Goal: Transaction & Acquisition: Purchase product/service

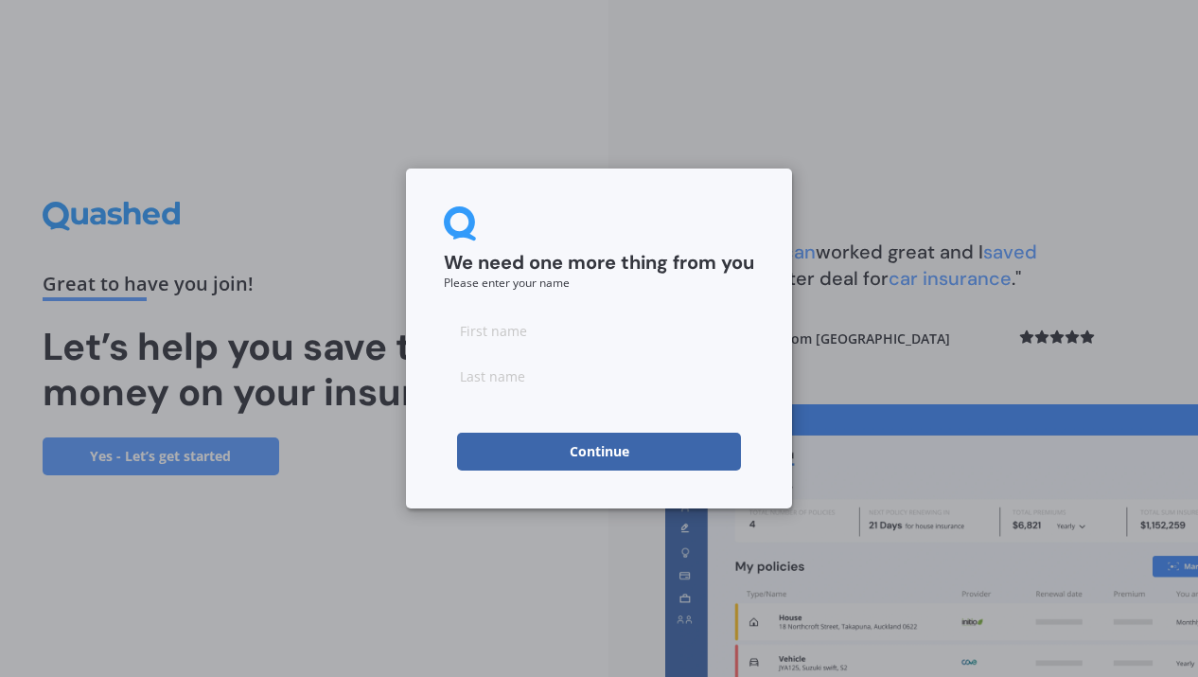
click at [469, 331] on input at bounding box center [599, 330] width 310 height 38
type input "[PERSON_NAME]"
click at [480, 379] on input at bounding box center [599, 376] width 310 height 38
type input "[PERSON_NAME]"
click at [470, 452] on button "Continue" at bounding box center [599, 452] width 284 height 38
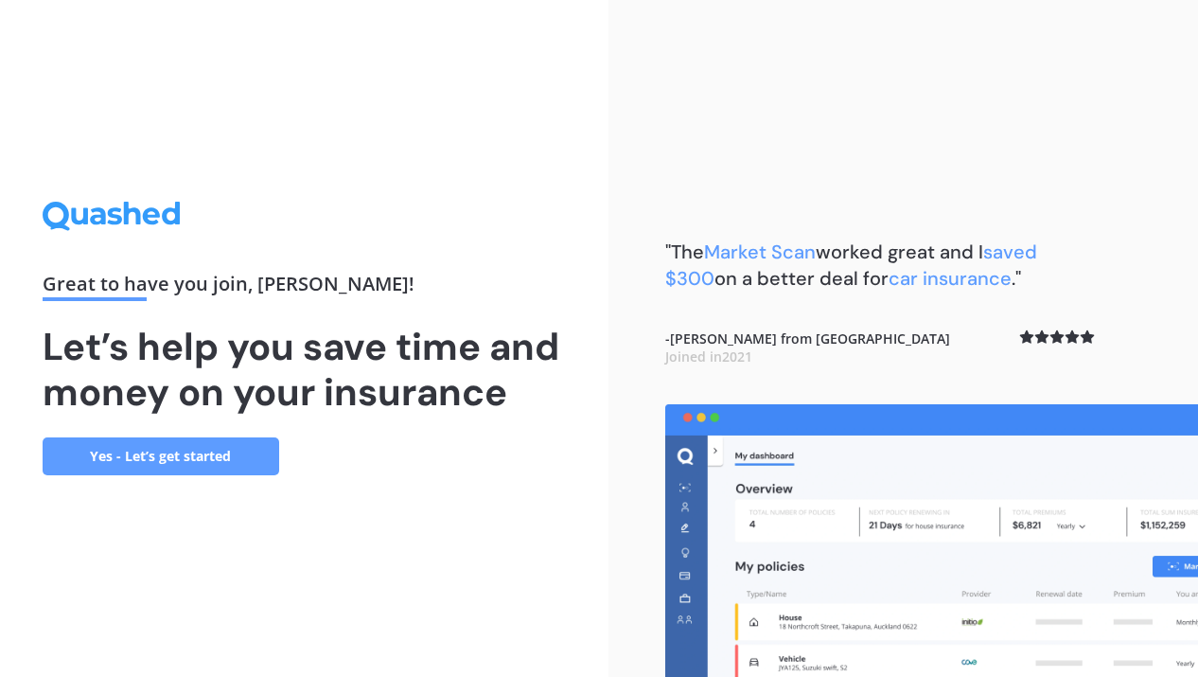
click at [165, 455] on link "Yes - Let’s get started" at bounding box center [161, 456] width 237 height 38
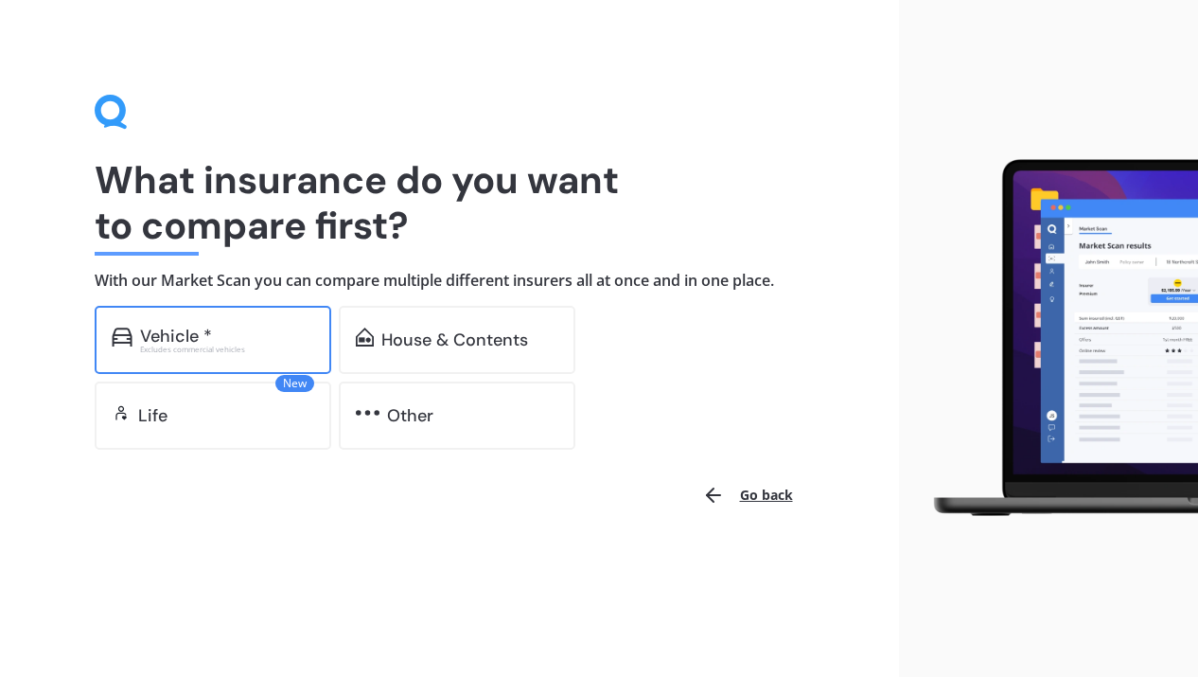
click at [168, 335] on div "Vehicle *" at bounding box center [176, 336] width 72 height 19
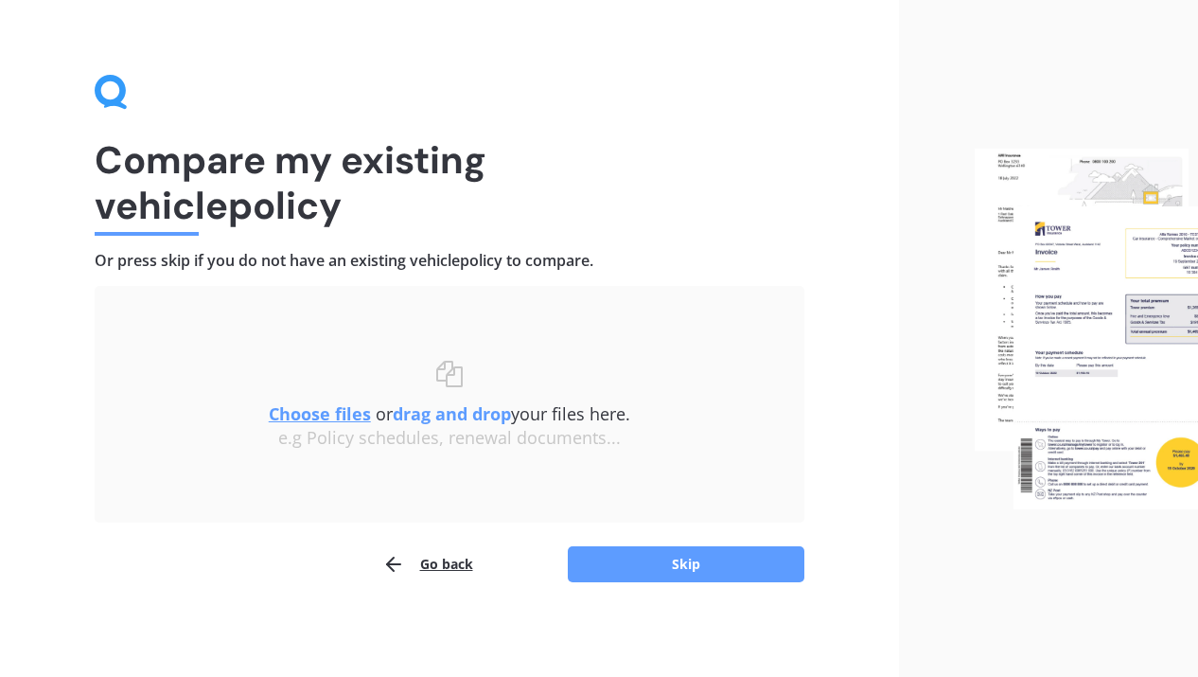
scroll to position [20, 0]
click at [1090, 340] on img at bounding box center [1087, 330] width 224 height 362
click at [334, 414] on u "Choose files" at bounding box center [320, 413] width 102 height 23
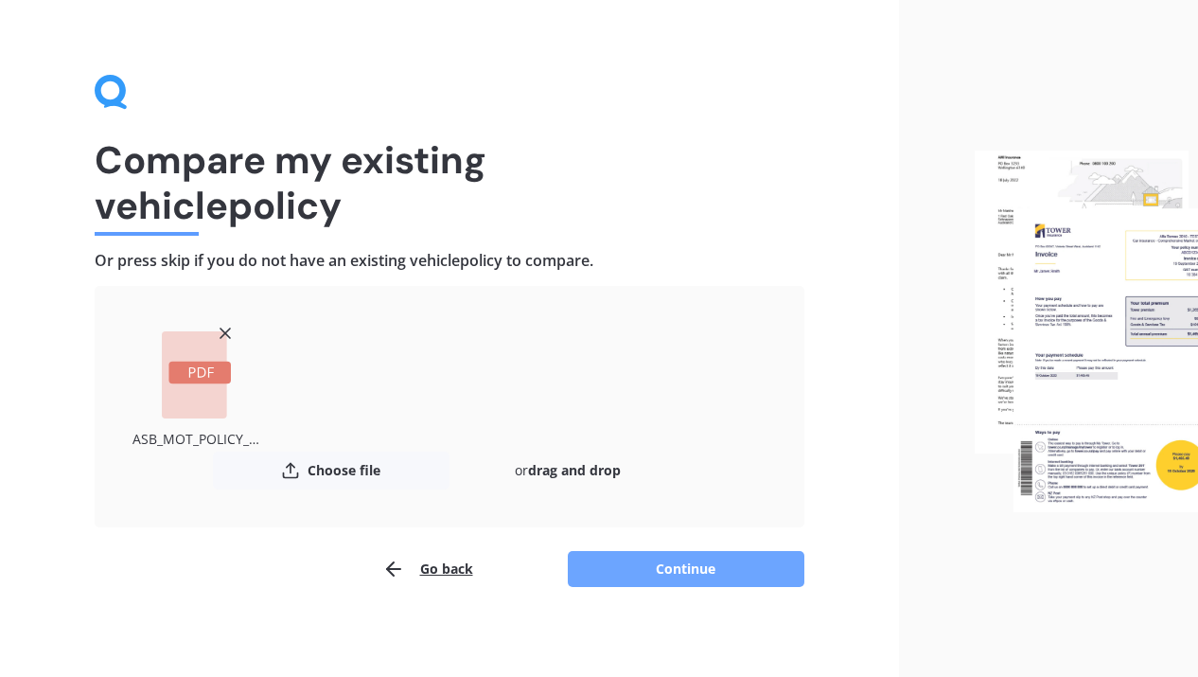
click at [705, 566] on button "Continue" at bounding box center [686, 569] width 237 height 36
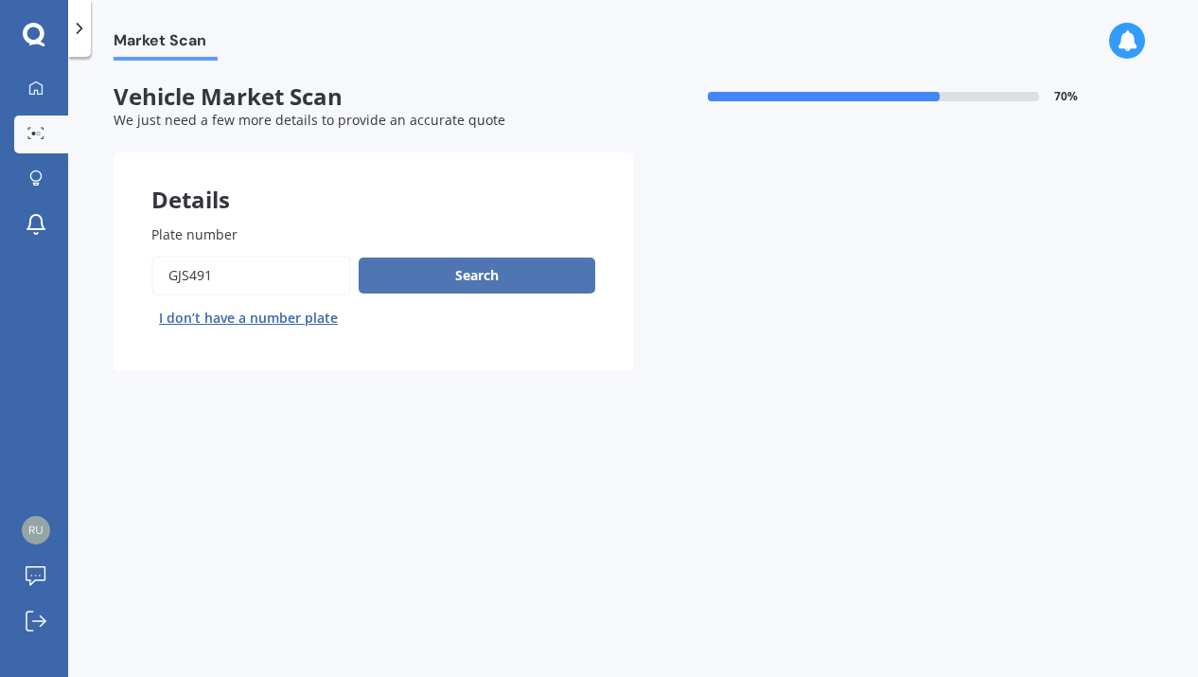
click at [457, 275] on button "Search" at bounding box center [477, 275] width 237 height 36
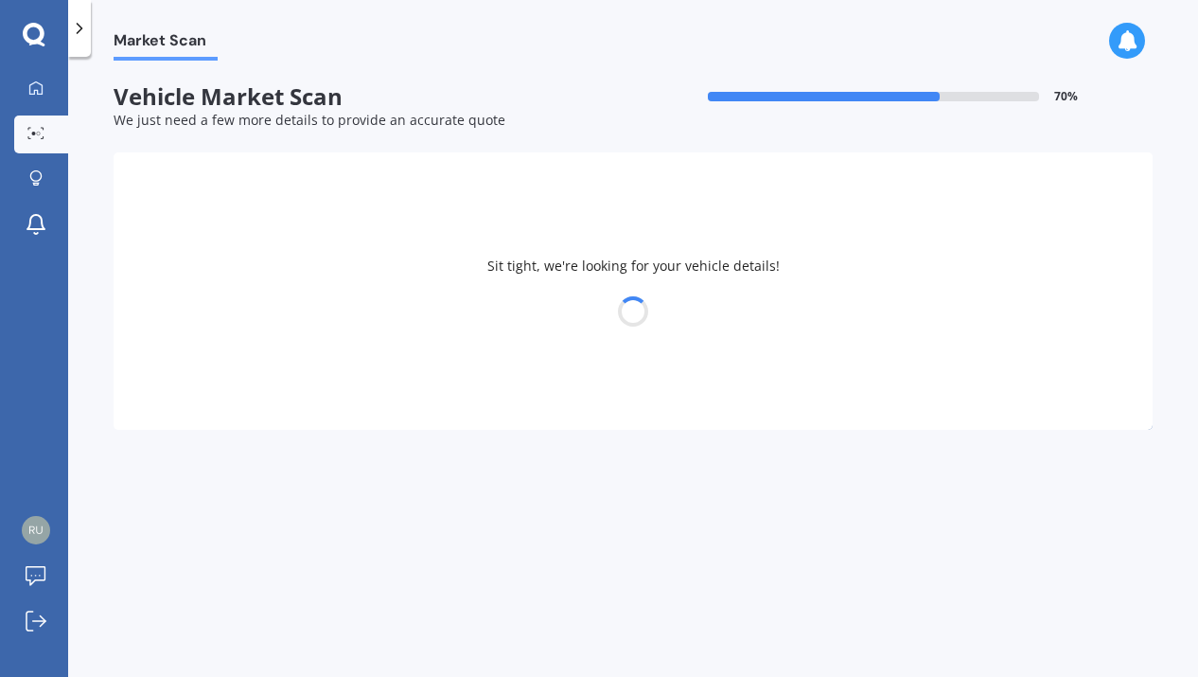
select select "SUBARU"
select select "XV"
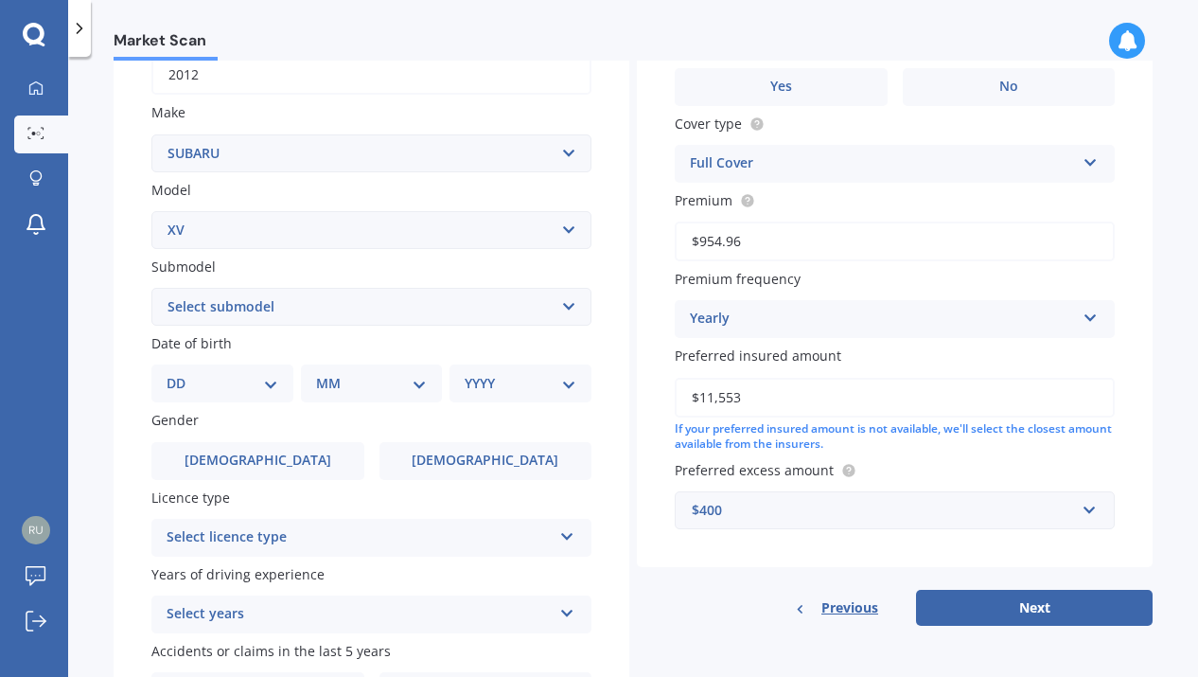
scroll to position [309, 0]
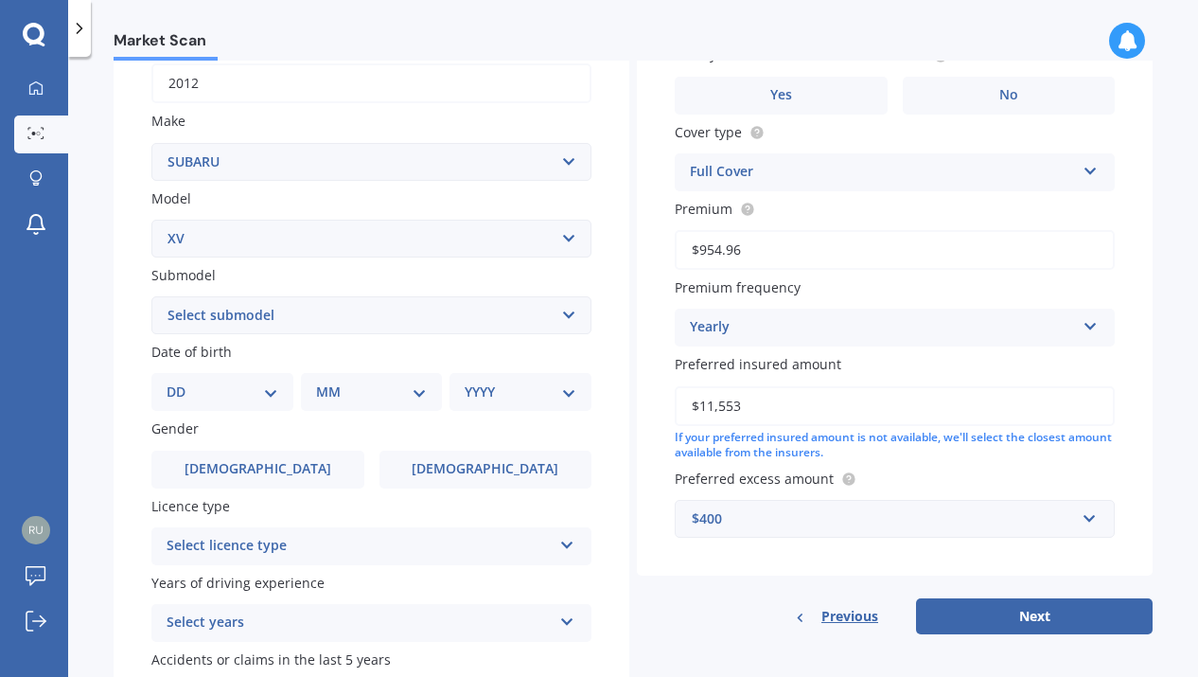
click at [564, 320] on select "Select submodel 2.0i 2.0i Hybrid 4WD 2.0i-L 2.0i-S 2.0L 4WD 2.0L AWD Hatchback …" at bounding box center [371, 315] width 440 height 38
click at [275, 396] on select "DD 01 02 03 04 05 06 07 08 09 10 11 12 13 14 15 16 17 18 19 20 21 22 23 24 25 2…" at bounding box center [223, 391] width 112 height 21
select select "22"
click at [182, 384] on select "DD 01 02 03 04 05 06 07 08 09 10 11 12 13 14 15 16 17 18 19 20 21 22 23 24 25 2…" at bounding box center [223, 391] width 112 height 21
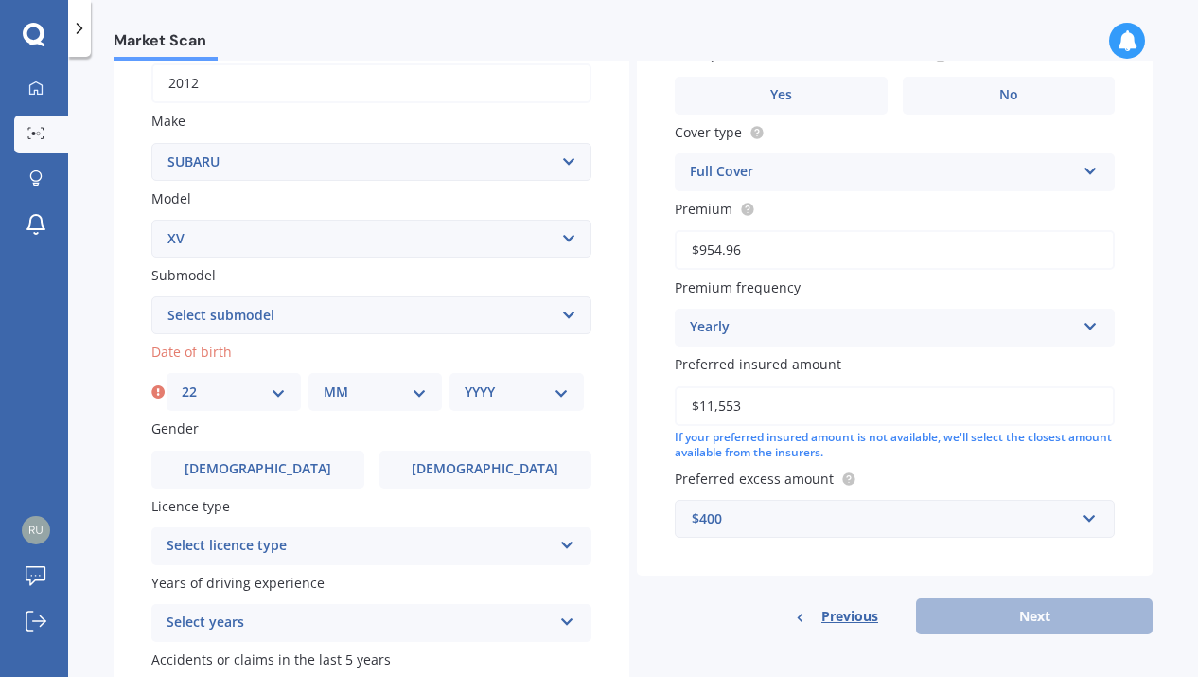
click at [418, 394] on select "MM 01 02 03 04 05 06 07 08 09 10 11 12" at bounding box center [376, 391] width 104 height 21
select select "06"
click at [324, 384] on select "MM 01 02 03 04 05 06 07 08 09 10 11 12" at bounding box center [376, 391] width 104 height 21
click at [554, 395] on select "YYYY 2025 2024 2023 2022 2021 2020 2019 2018 2017 2016 2015 2014 2013 2012 2011…" at bounding box center [517, 391] width 104 height 21
select select "1973"
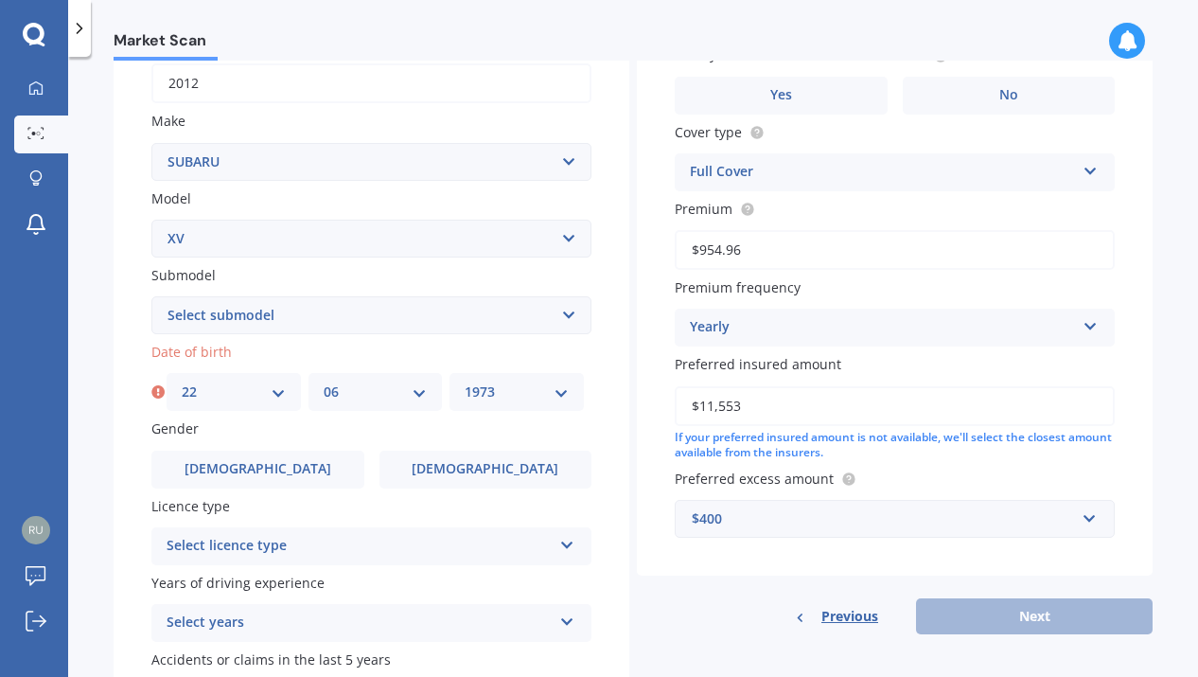
click at [465, 384] on select "YYYY 2025 2024 2023 2022 2021 2020 2019 2018 2017 2016 2015 2014 2013 2012 2011…" at bounding box center [517, 391] width 104 height 21
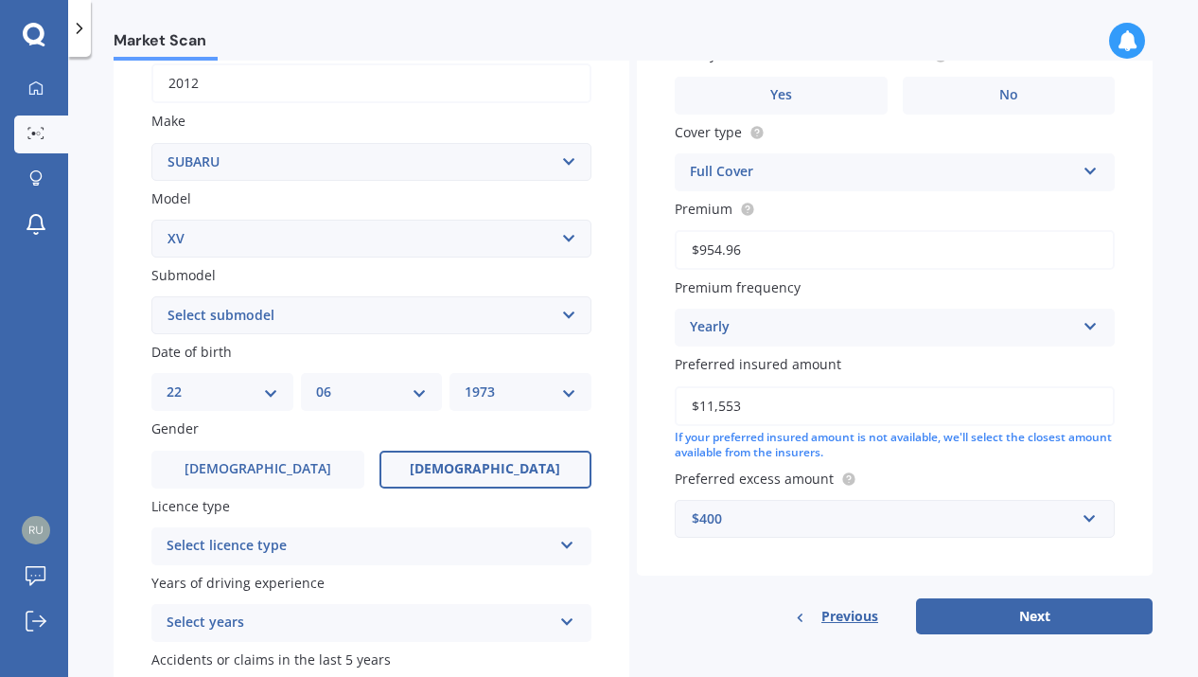
click at [480, 470] on span "[DEMOGRAPHIC_DATA]" at bounding box center [485, 469] width 151 height 16
click at [0, 0] on input "[DEMOGRAPHIC_DATA]" at bounding box center [0, 0] width 0 height 0
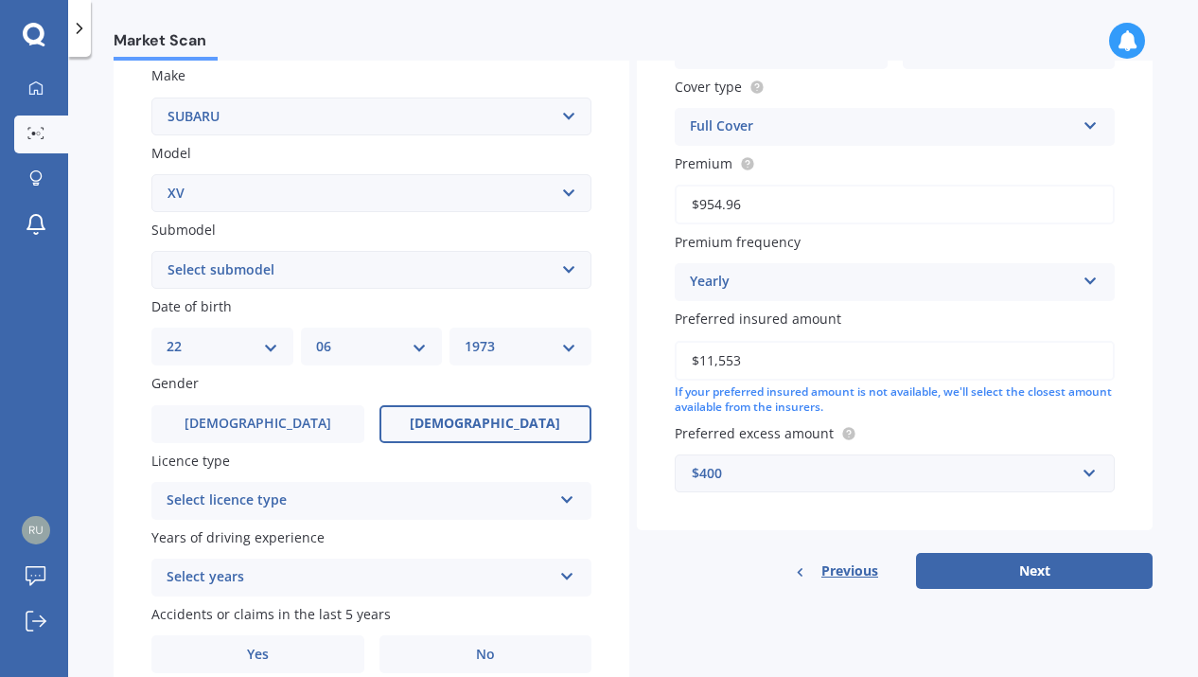
scroll to position [390, 0]
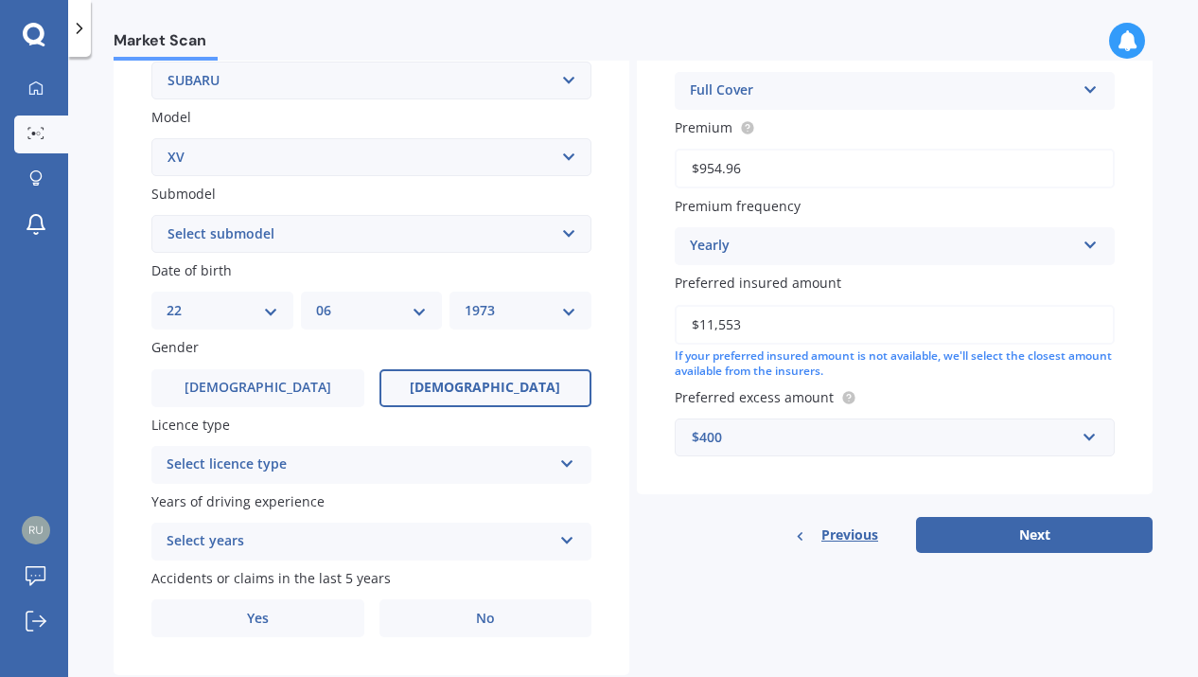
click at [568, 464] on icon at bounding box center [567, 459] width 16 height 13
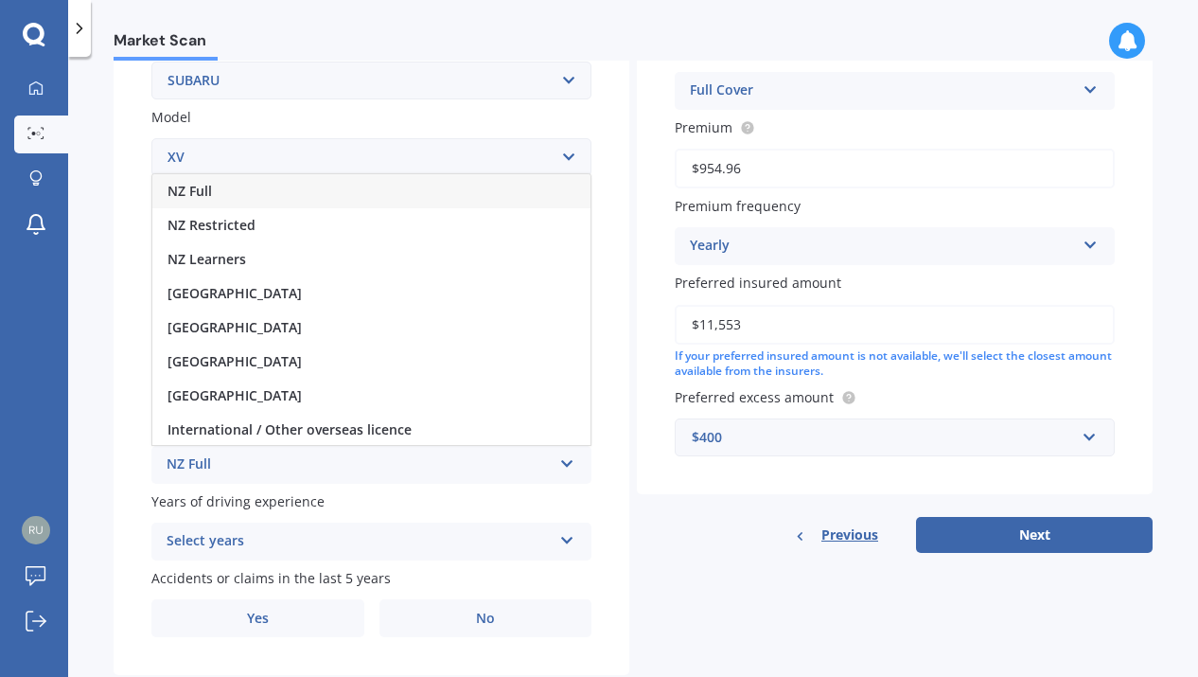
click at [439, 198] on div "NZ Full" at bounding box center [371, 191] width 438 height 34
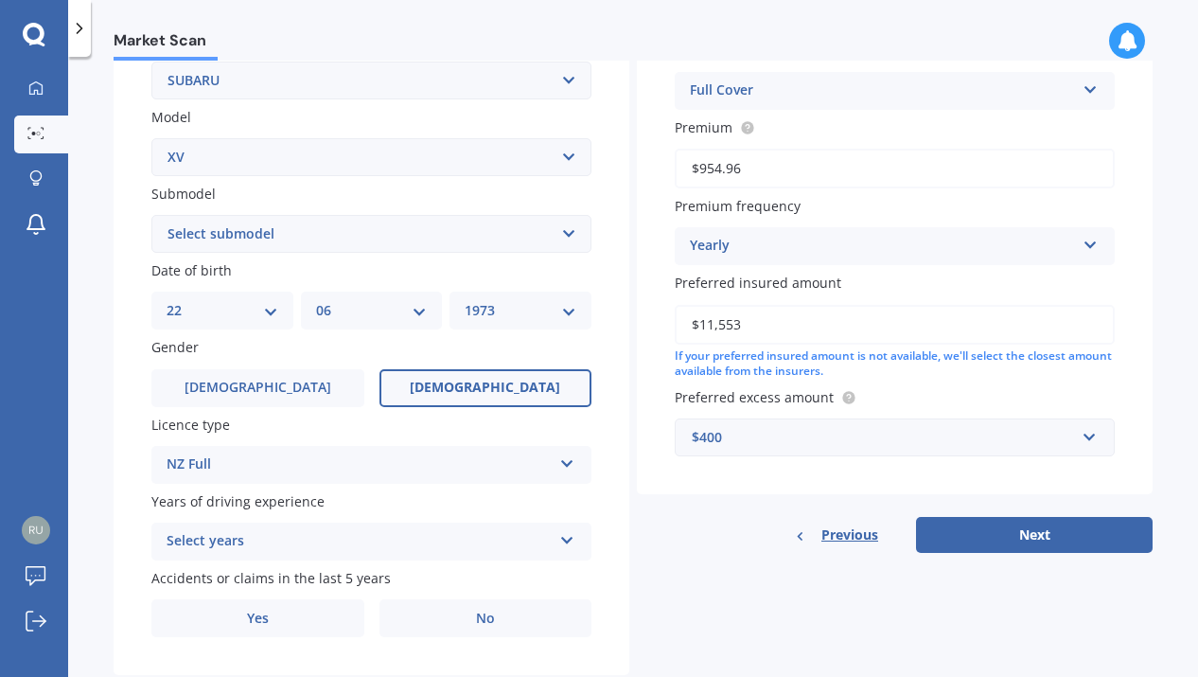
click at [563, 543] on icon at bounding box center [567, 536] width 16 height 13
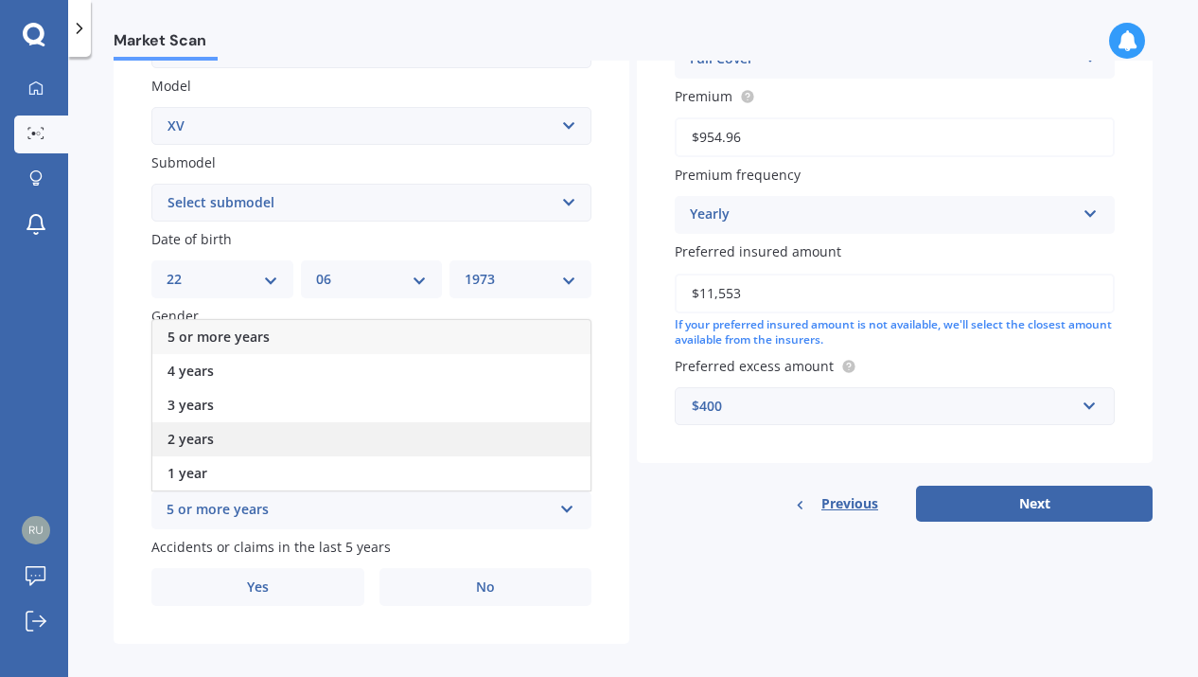
scroll to position [419, 0]
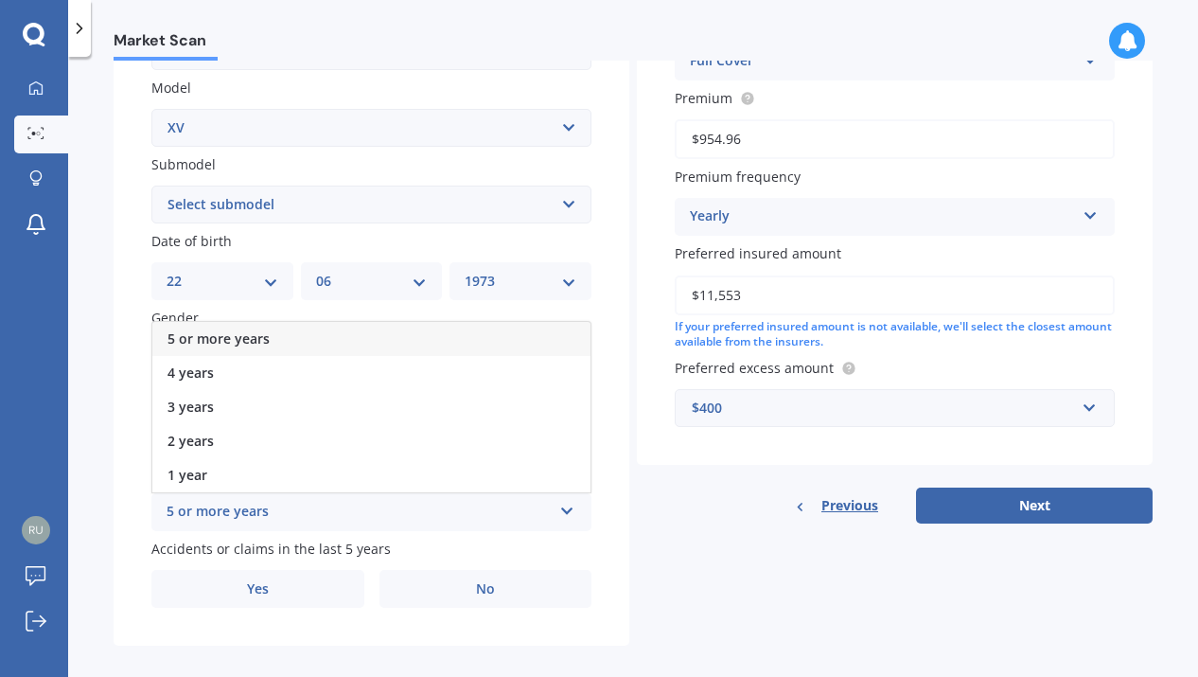
click at [504, 336] on div "5 or more years" at bounding box center [371, 339] width 438 height 34
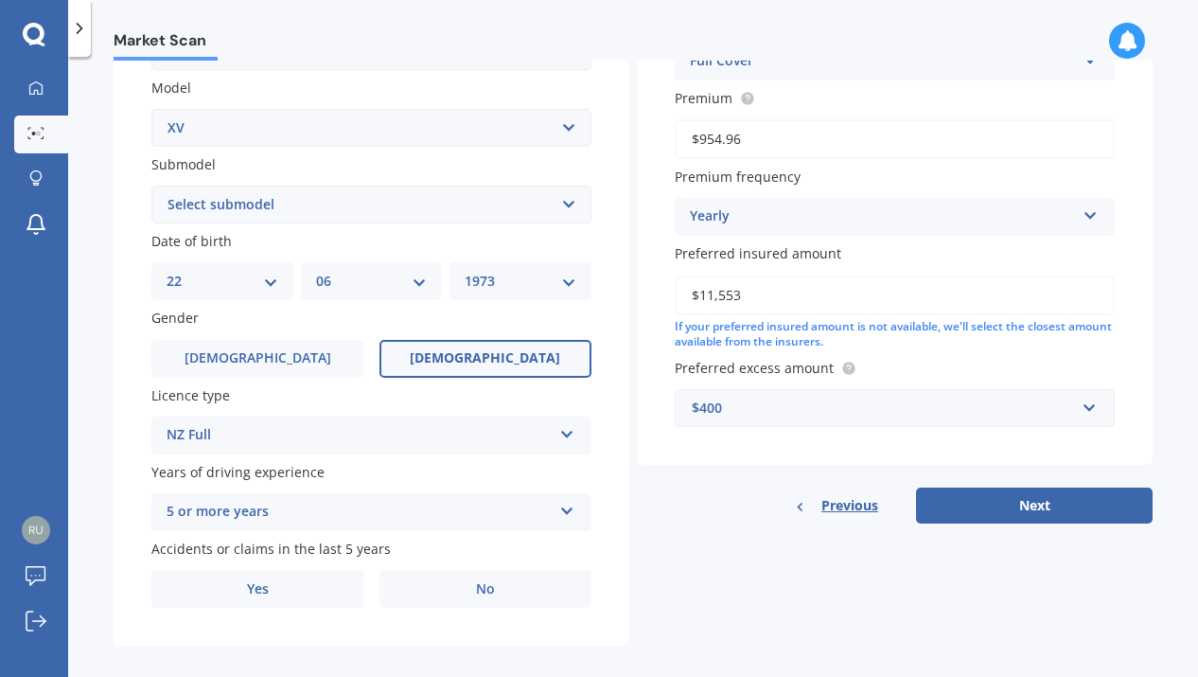
scroll to position [442, 0]
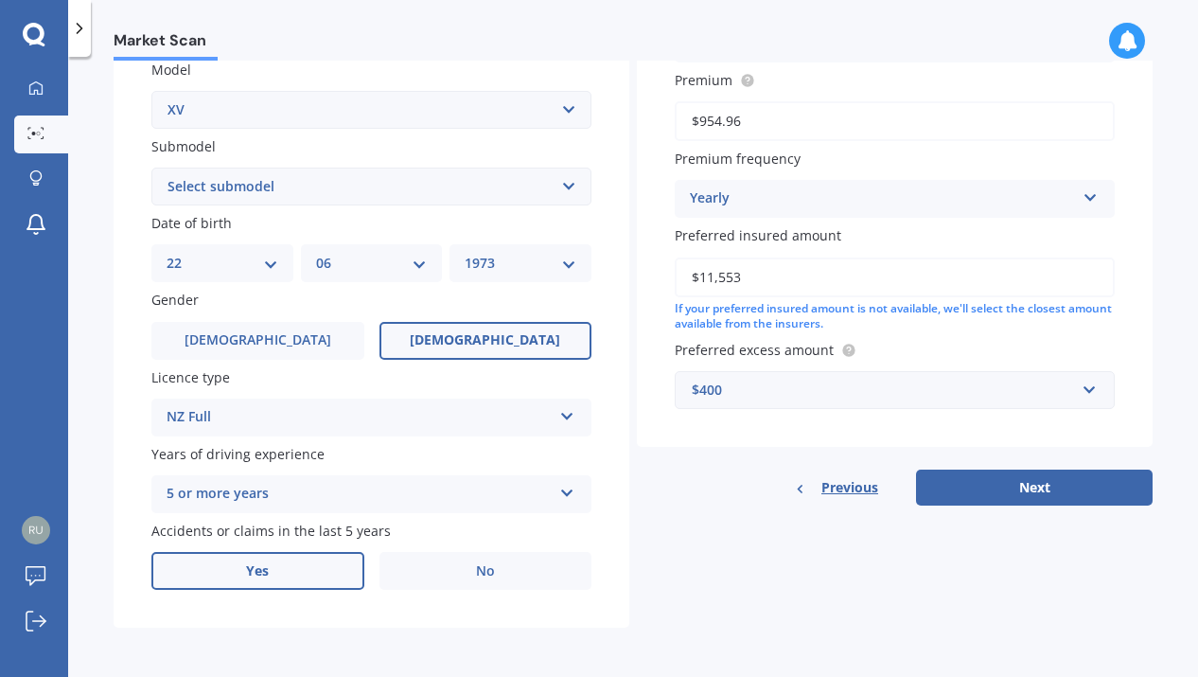
click at [272, 572] on label "Yes" at bounding box center [257, 571] width 213 height 38
click at [0, 0] on input "Yes" at bounding box center [0, 0] width 0 height 0
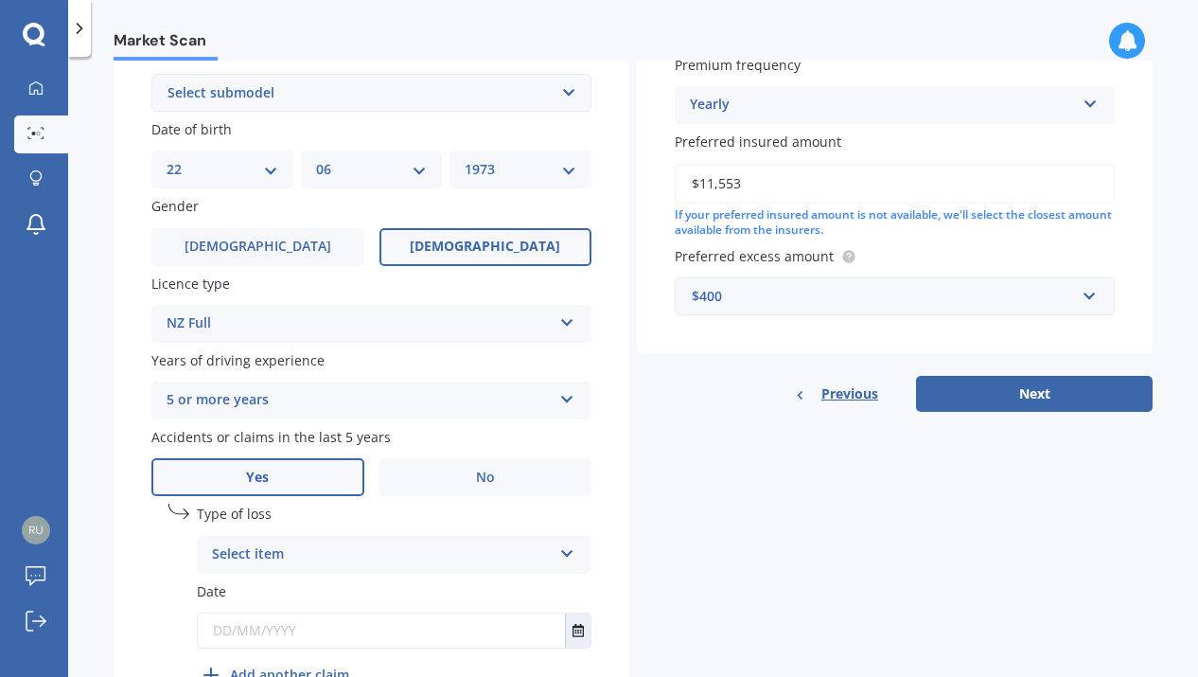
scroll to position [560, 0]
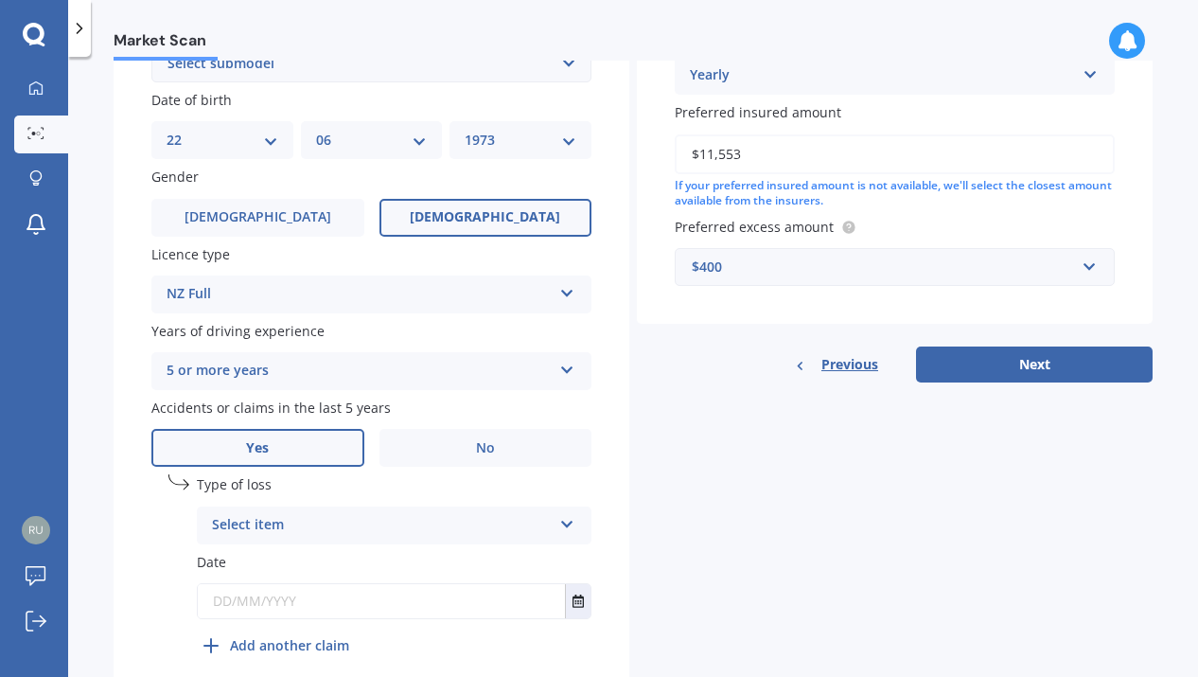
click at [565, 527] on icon at bounding box center [567, 520] width 16 height 13
click at [564, 527] on icon at bounding box center [567, 520] width 16 height 13
click at [477, 452] on span "No" at bounding box center [485, 448] width 19 height 16
click at [0, 0] on input "No" at bounding box center [0, 0] width 0 height 0
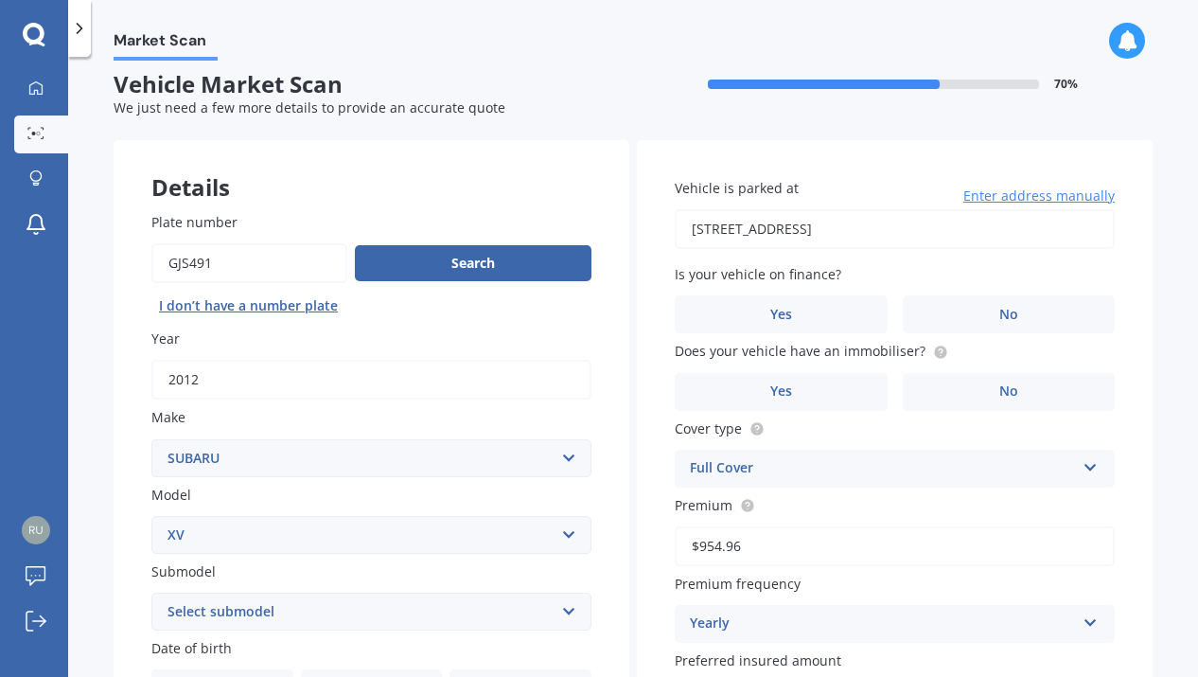
scroll to position [0, 0]
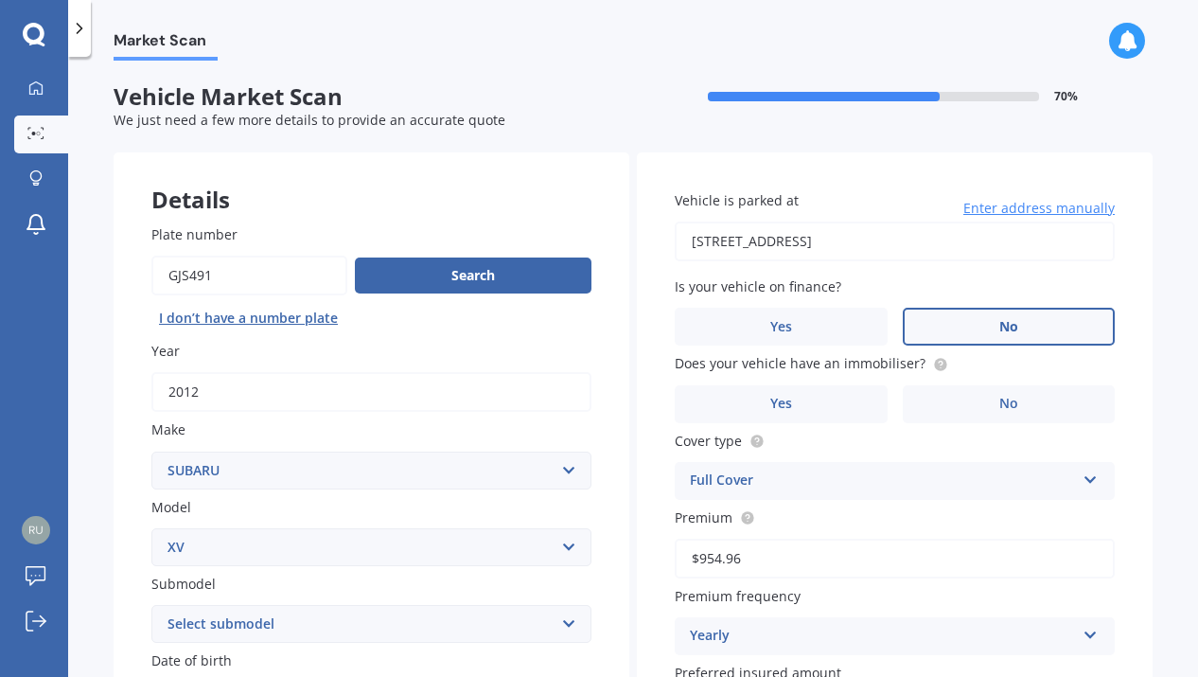
click at [1000, 326] on span "No" at bounding box center [1009, 327] width 19 height 16
click at [0, 0] on input "No" at bounding box center [0, 0] width 0 height 0
click at [989, 406] on label "No" at bounding box center [1009, 404] width 213 height 38
click at [0, 0] on input "No" at bounding box center [0, 0] width 0 height 0
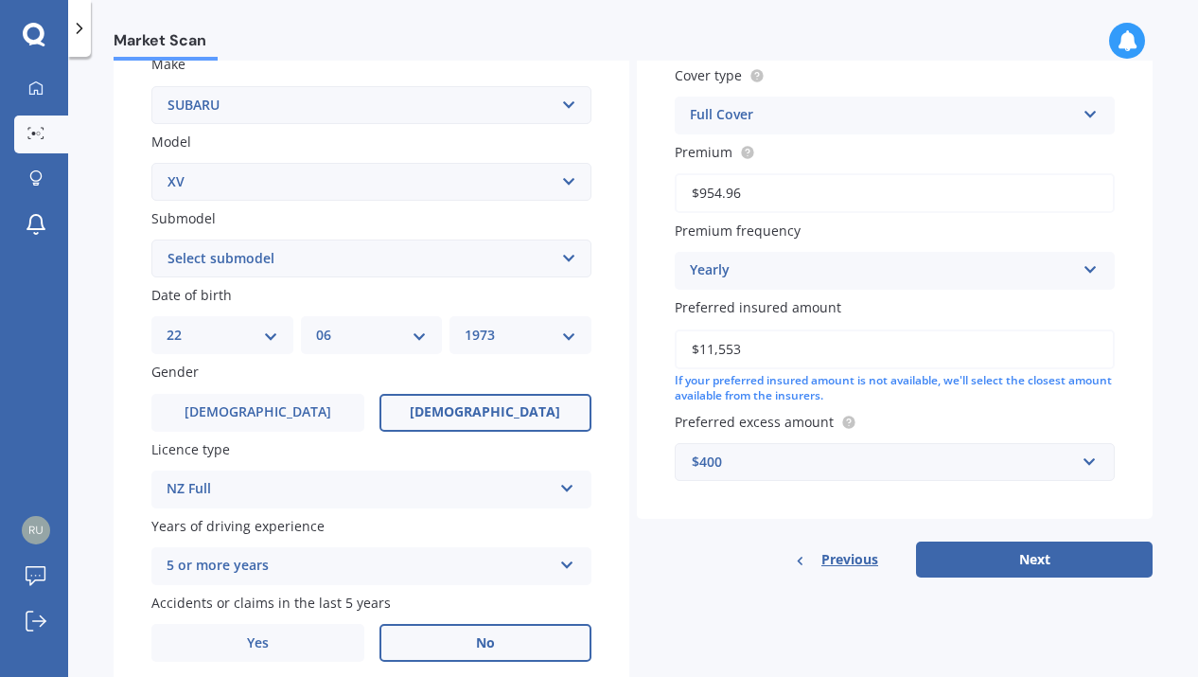
scroll to position [387, 0]
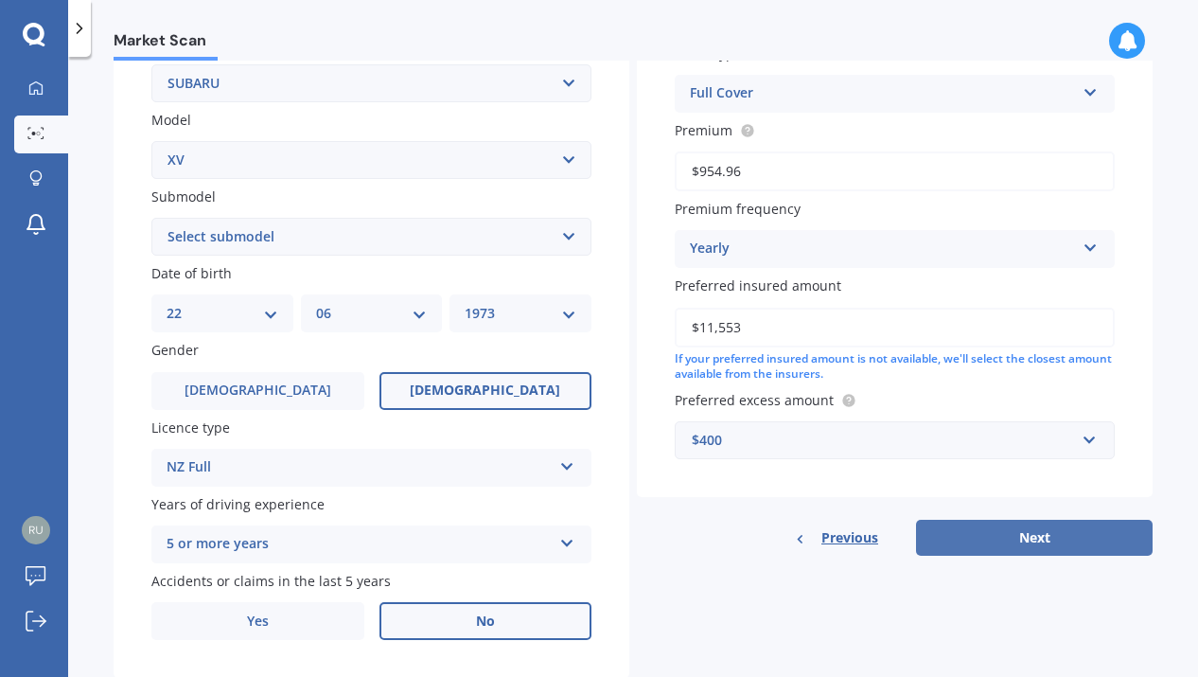
click at [1010, 544] on button "Next" at bounding box center [1034, 538] width 237 height 36
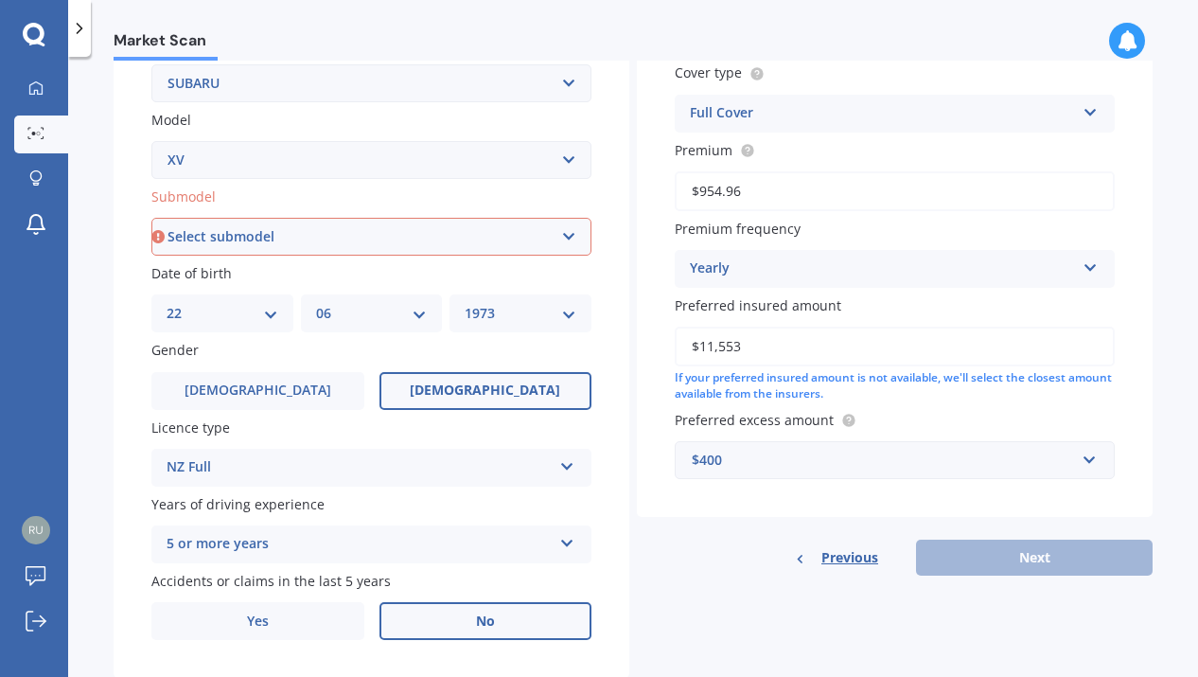
click at [571, 236] on select "Select submodel 2.0i 2.0i Hybrid 4WD 2.0i-L 2.0i-S 2.0L 4WD 2.0L AWD Hatchback …" at bounding box center [371, 237] width 440 height 38
select select "2.0I"
click at [151, 220] on select "Select submodel 2.0i 2.0i Hybrid 4WD 2.0i-L 2.0i-S 2.0L 4WD 2.0L AWD Hatchback …" at bounding box center [371, 237] width 440 height 38
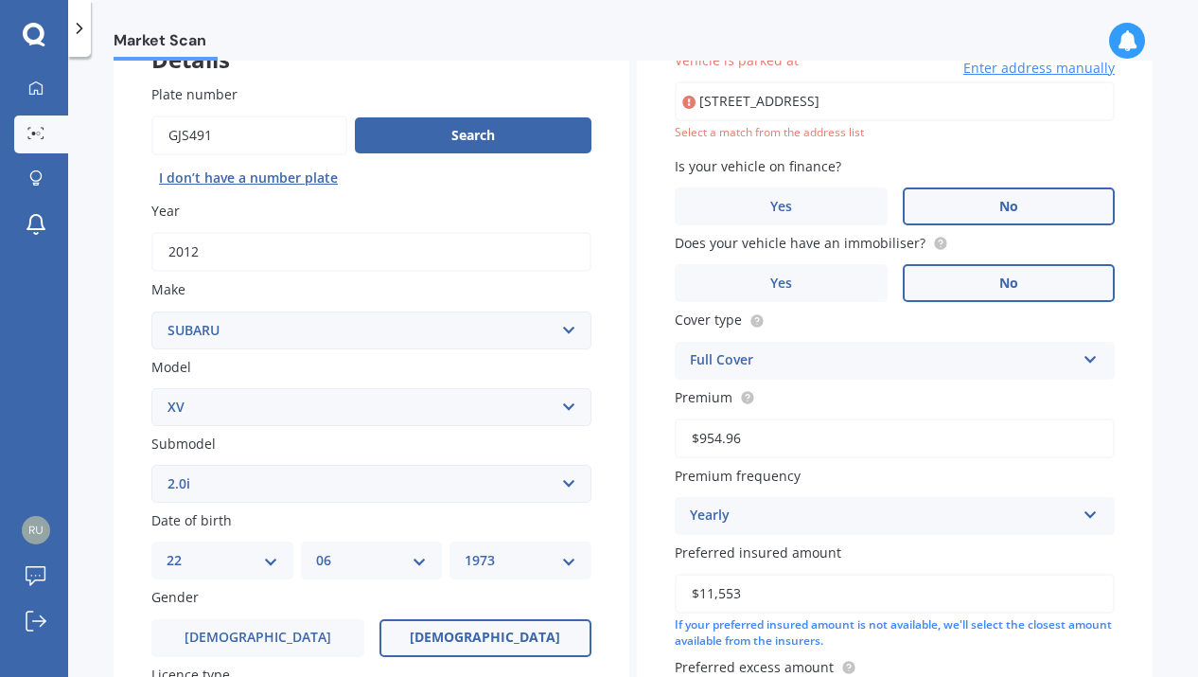
scroll to position [130, 0]
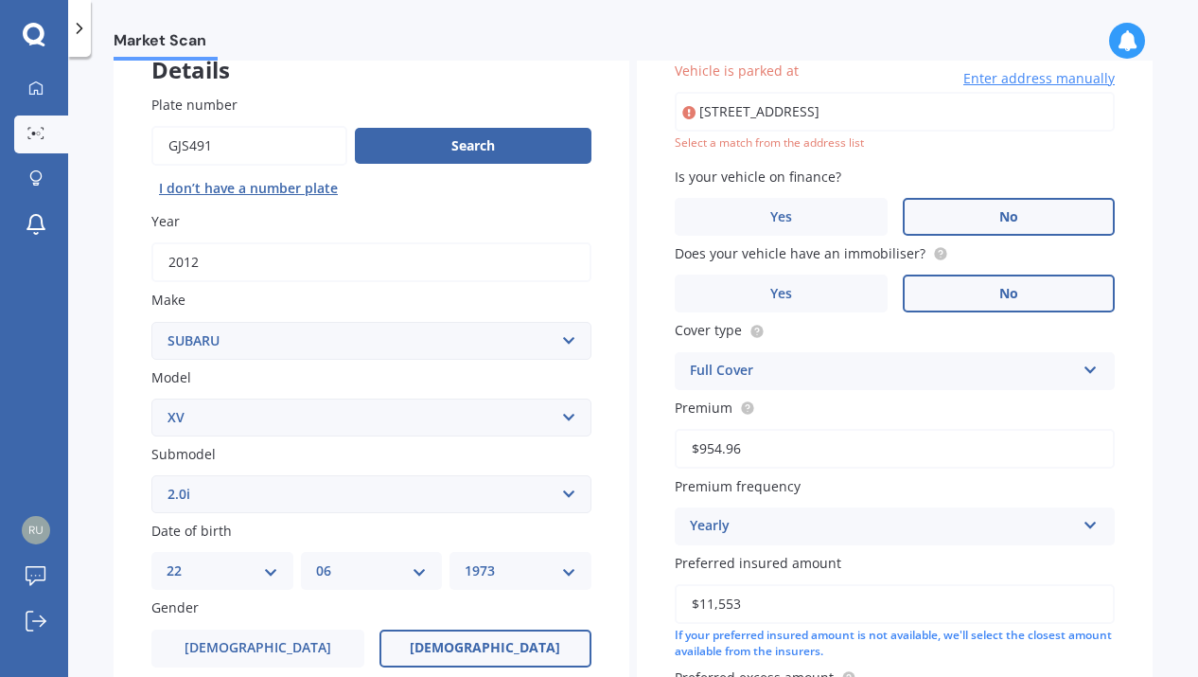
type input "[STREET_ADDRESS]"
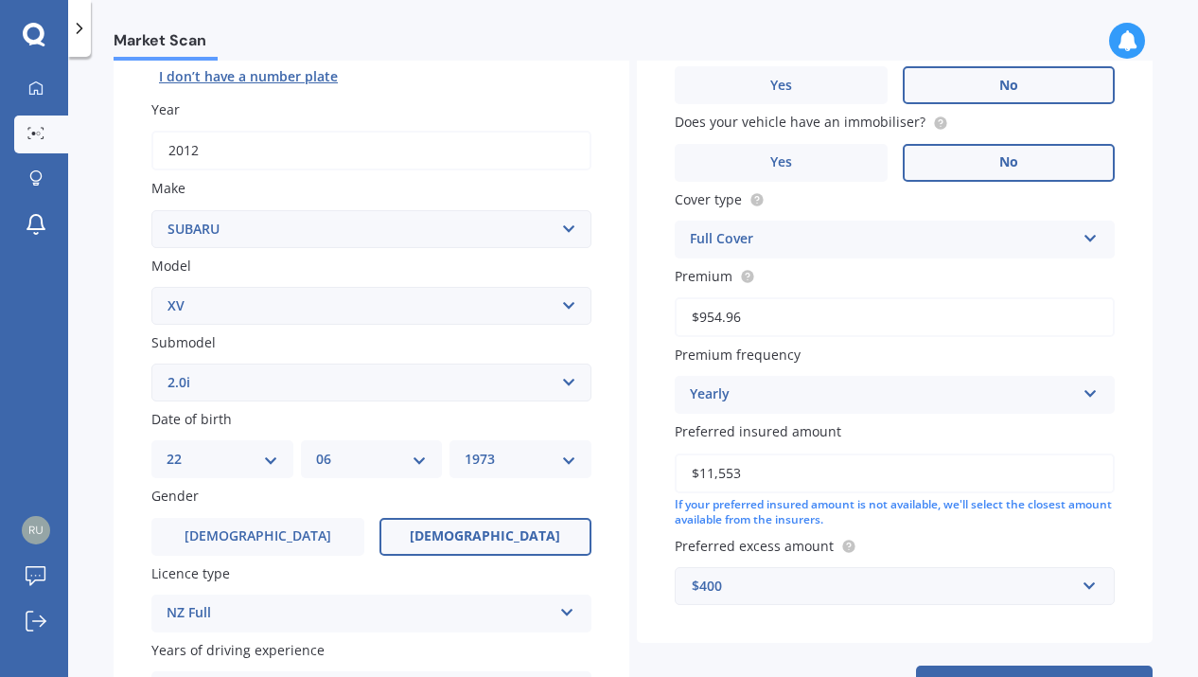
scroll to position [288, 0]
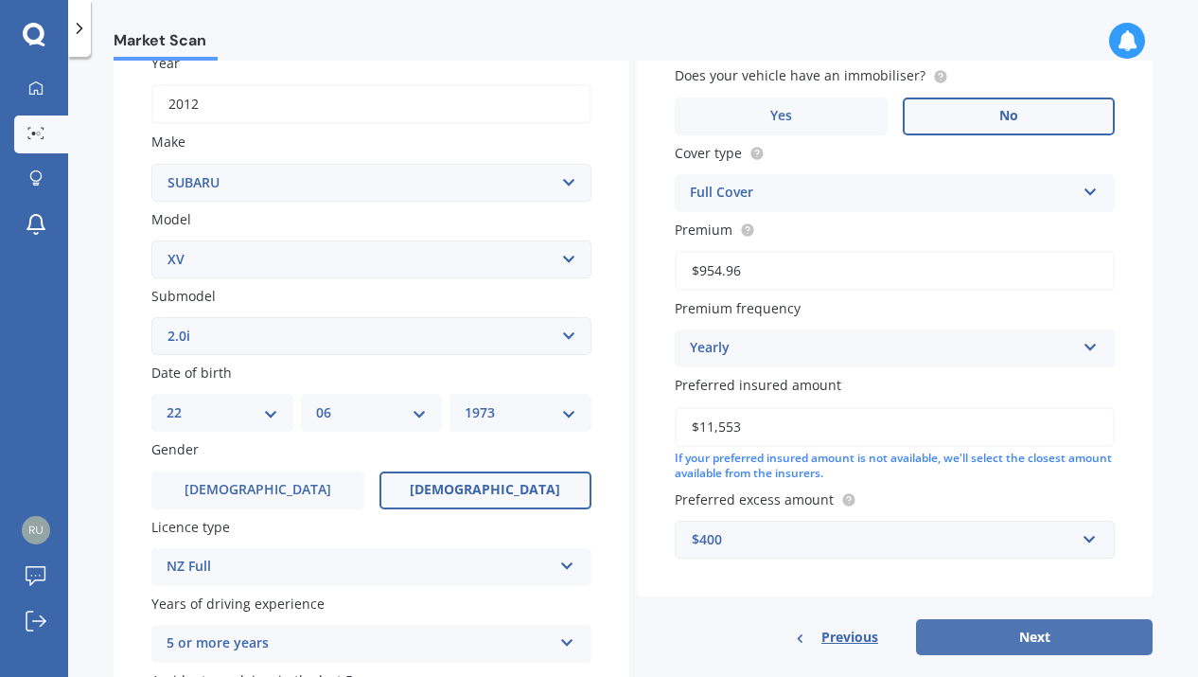
click at [1025, 641] on button "Next" at bounding box center [1034, 637] width 237 height 36
select select "22"
select select "06"
select select "1973"
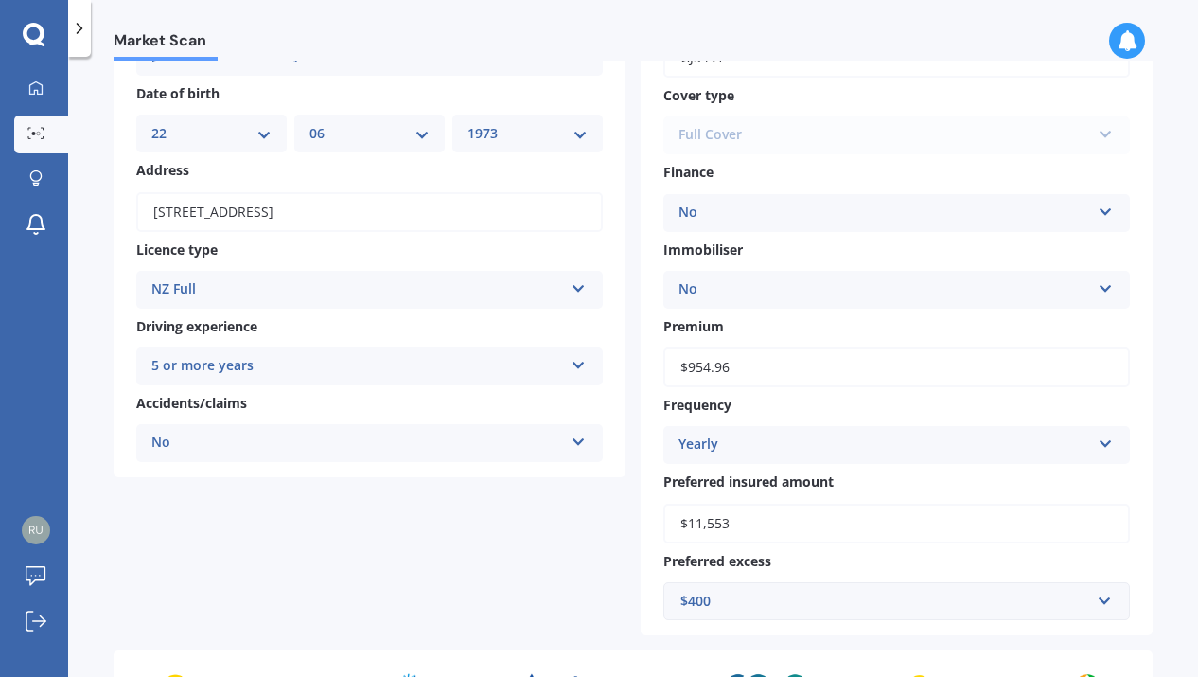
scroll to position [459, 0]
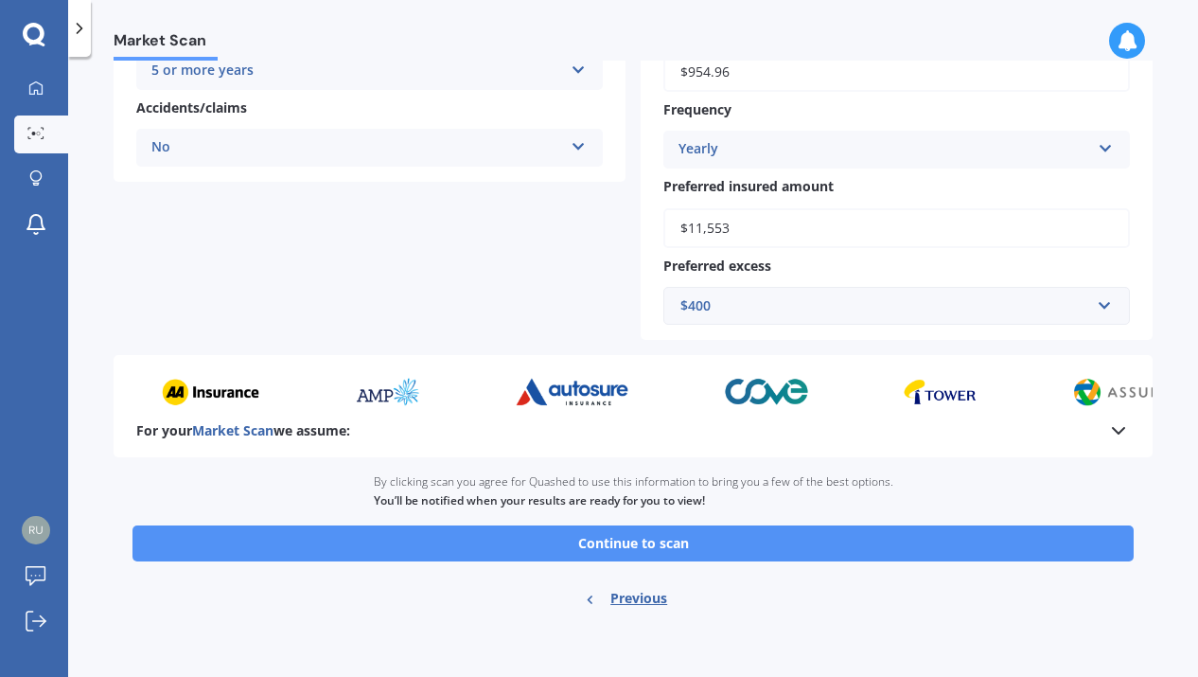
click at [672, 544] on button "Continue to scan" at bounding box center [634, 543] width 1002 height 36
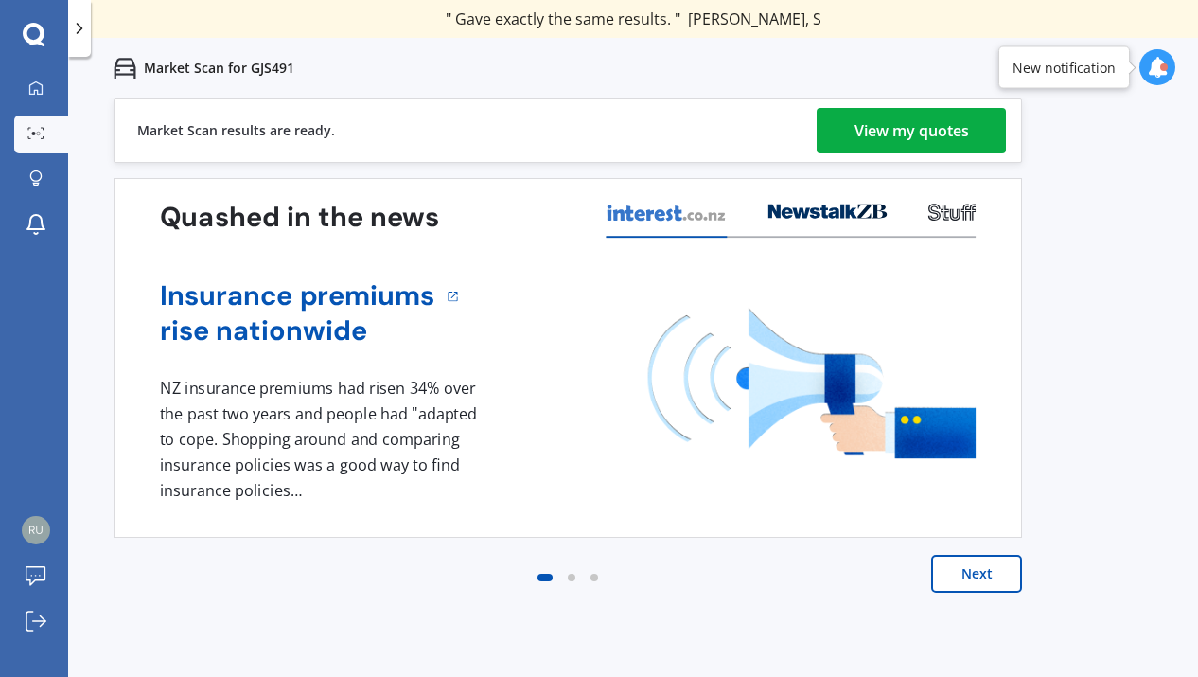
click at [896, 128] on div "View my quotes" at bounding box center [912, 130] width 115 height 45
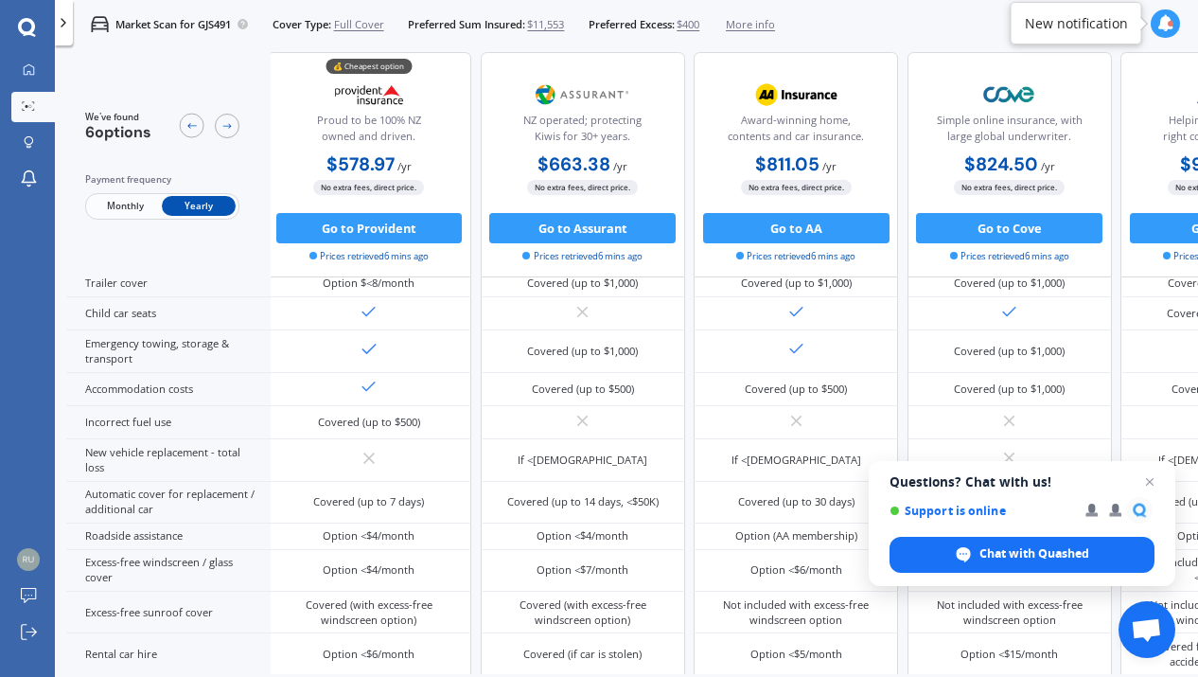
scroll to position [353, 273]
